Goal: Transaction & Acquisition: Purchase product/service

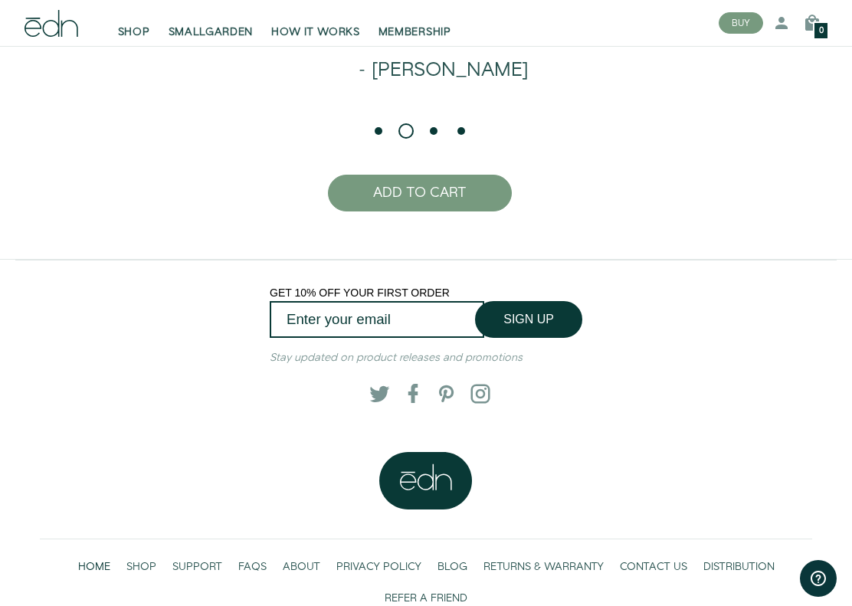
scroll to position [3121, 0]
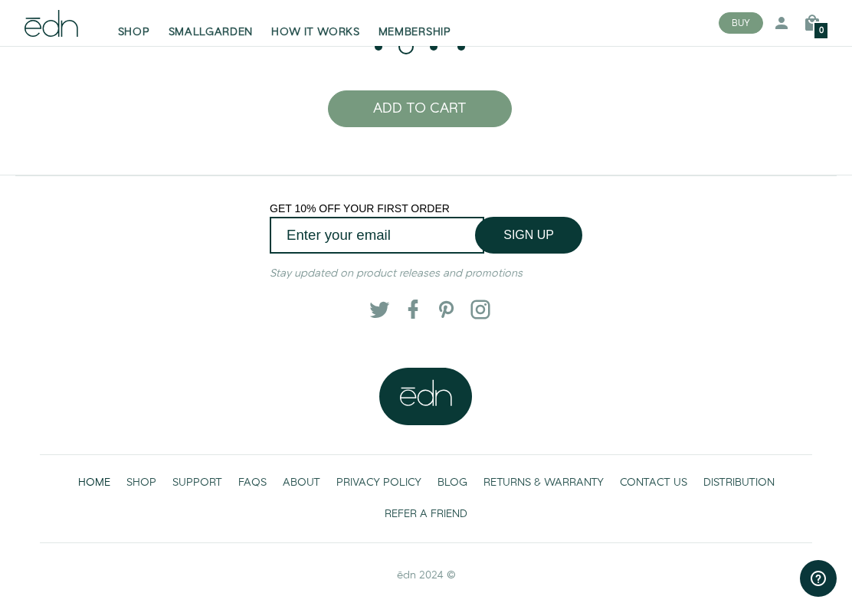
click at [144, 489] on span "SHOP" at bounding box center [141, 482] width 30 height 15
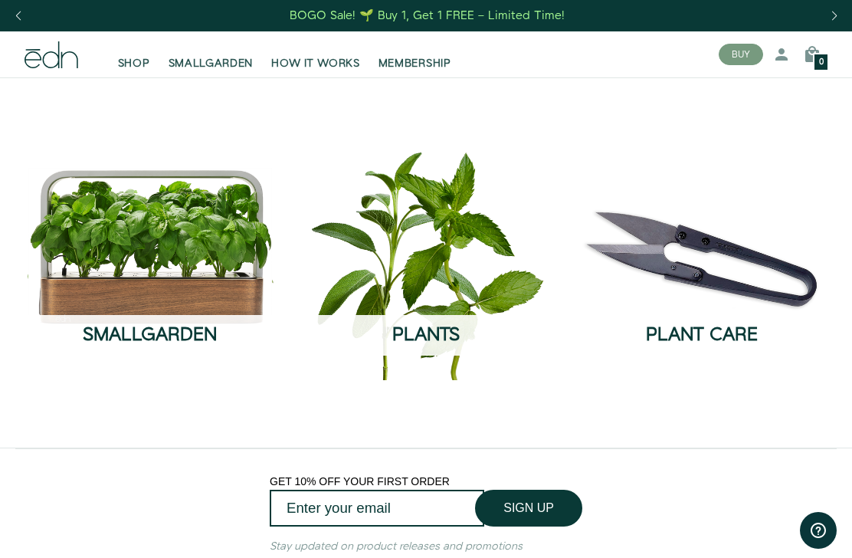
click at [90, 356] on button "SEE THE COLLECTION" at bounding box center [149, 370] width 137 height 29
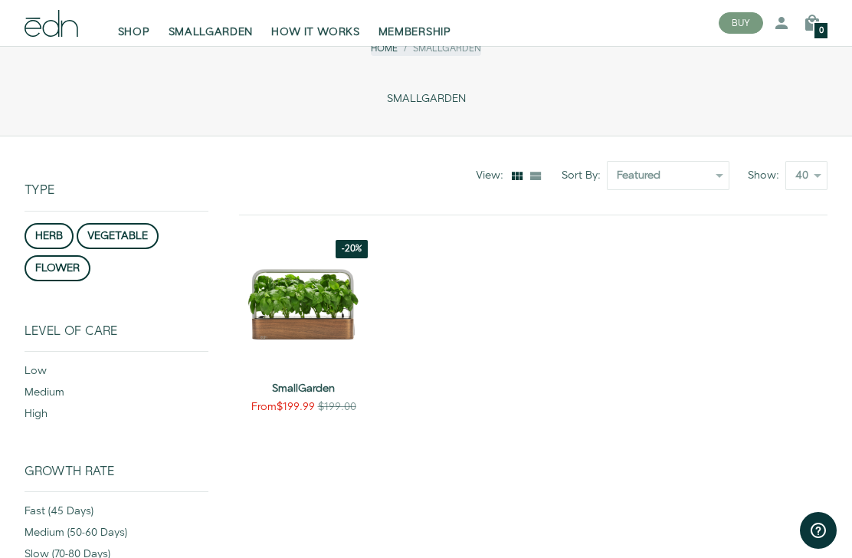
scroll to position [59, 0]
click at [150, 39] on span "SHOP" at bounding box center [134, 32] width 32 height 15
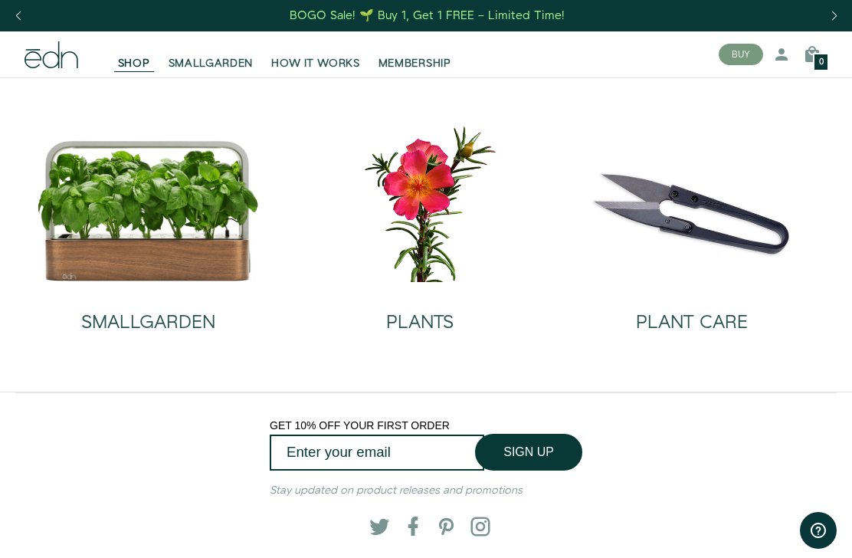
click at [432, 318] on h2 "PLANTS" at bounding box center [419, 323] width 67 height 20
